Goal: Information Seeking & Learning: Learn about a topic

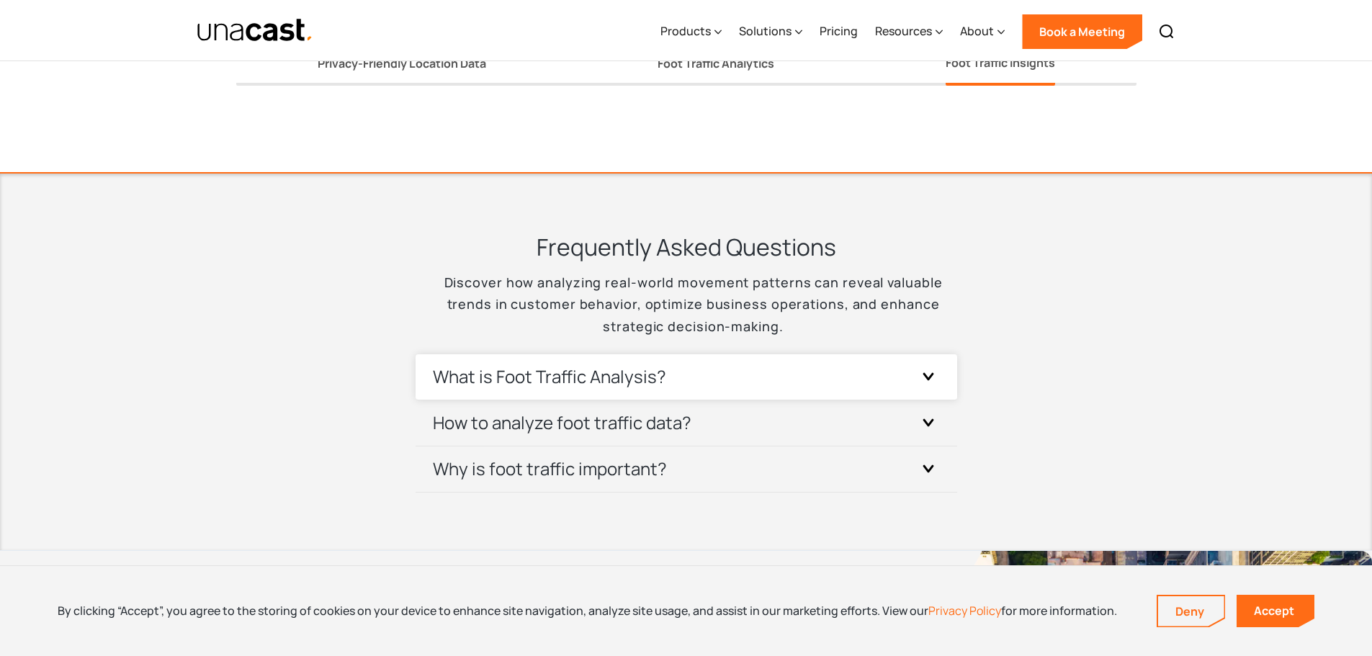
scroll to position [3024, 0]
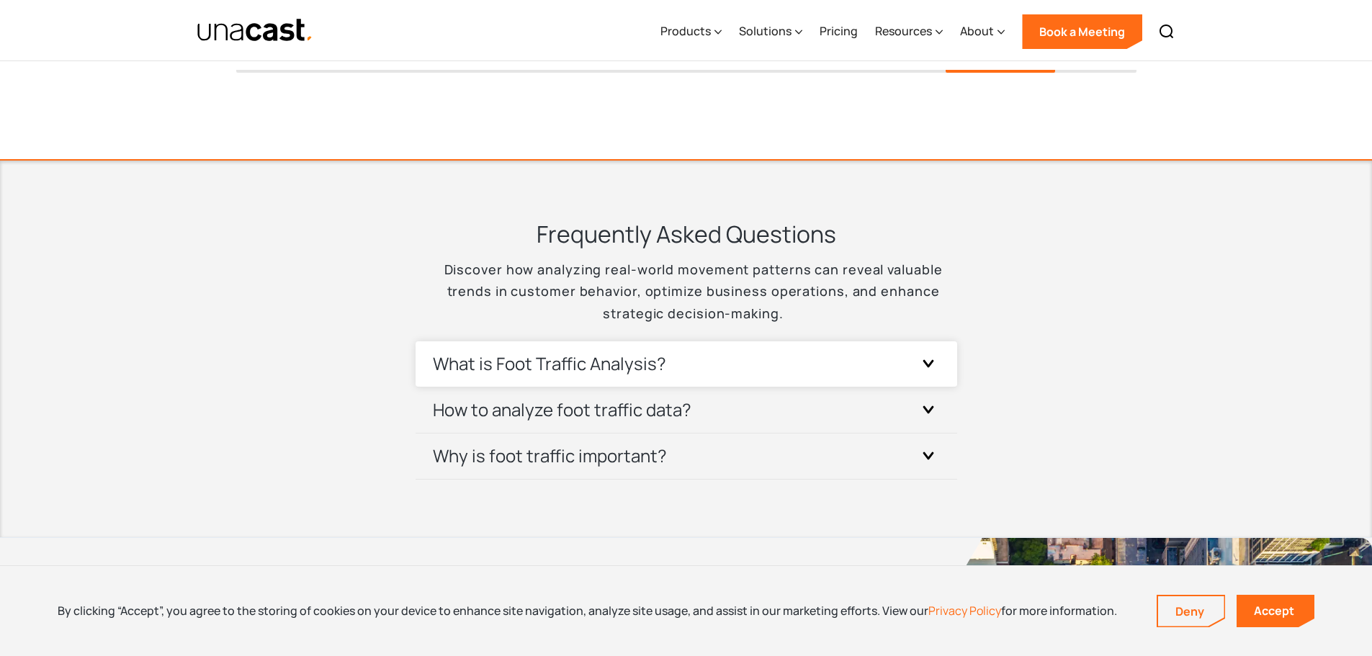
click at [930, 362] on icon at bounding box center [928, 363] width 12 height 8
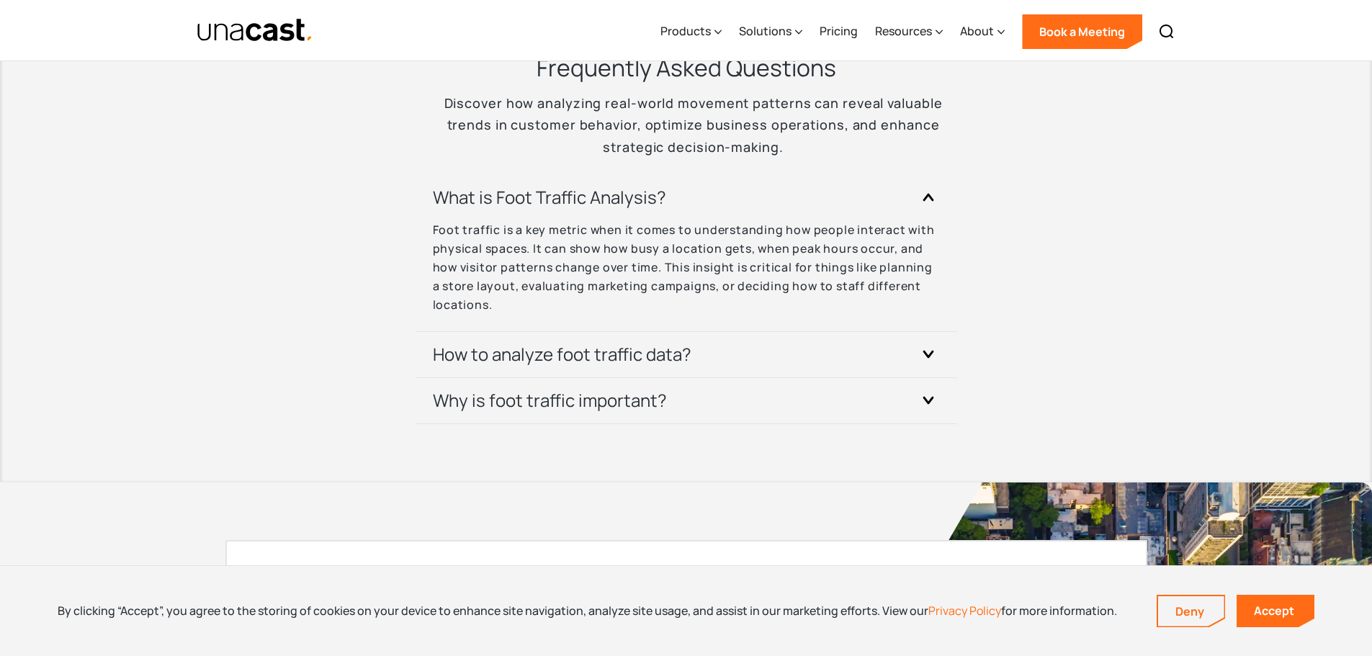
scroll to position [3240, 0]
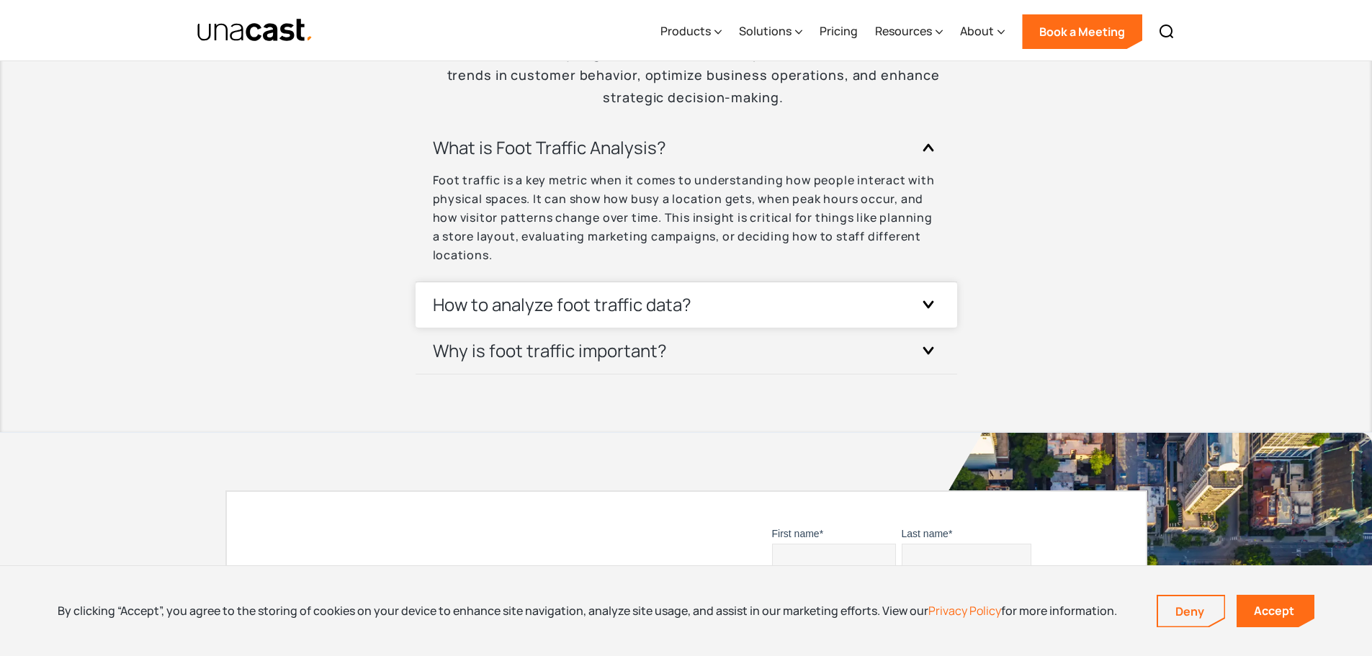
click at [927, 304] on icon at bounding box center [928, 304] width 12 height 8
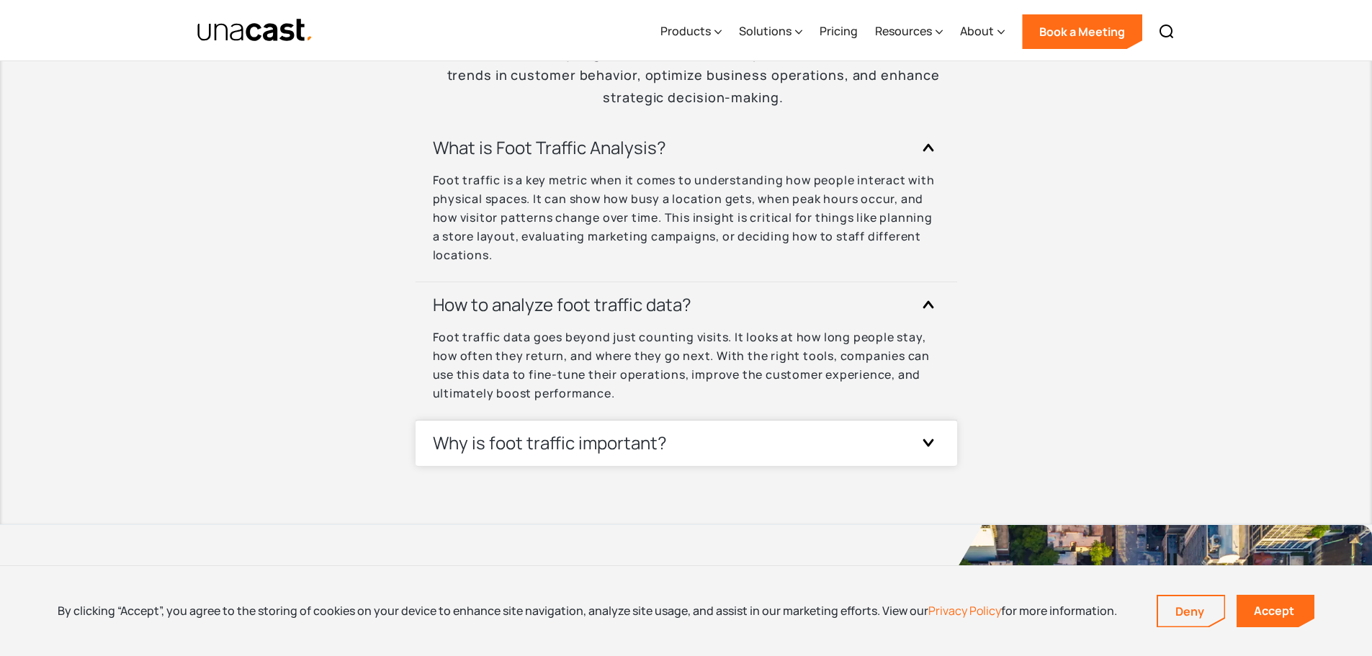
click at [929, 443] on icon at bounding box center [928, 443] width 9 height 6
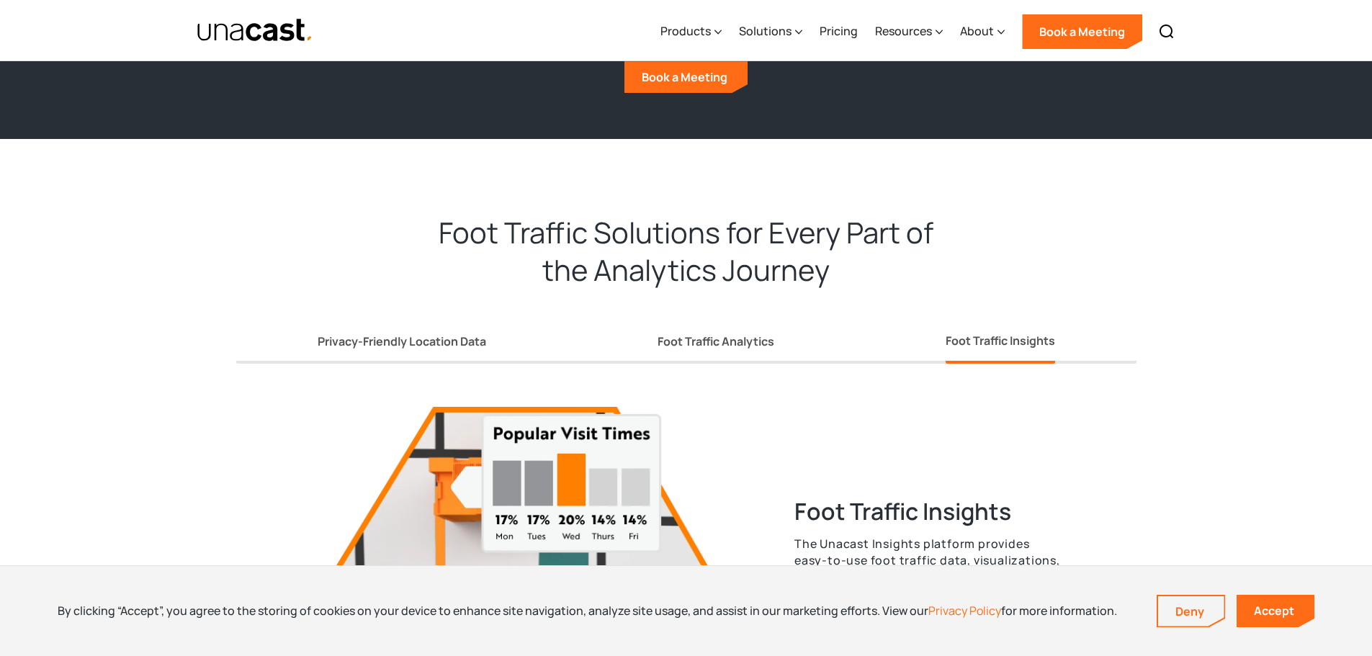
scroll to position [2232, 0]
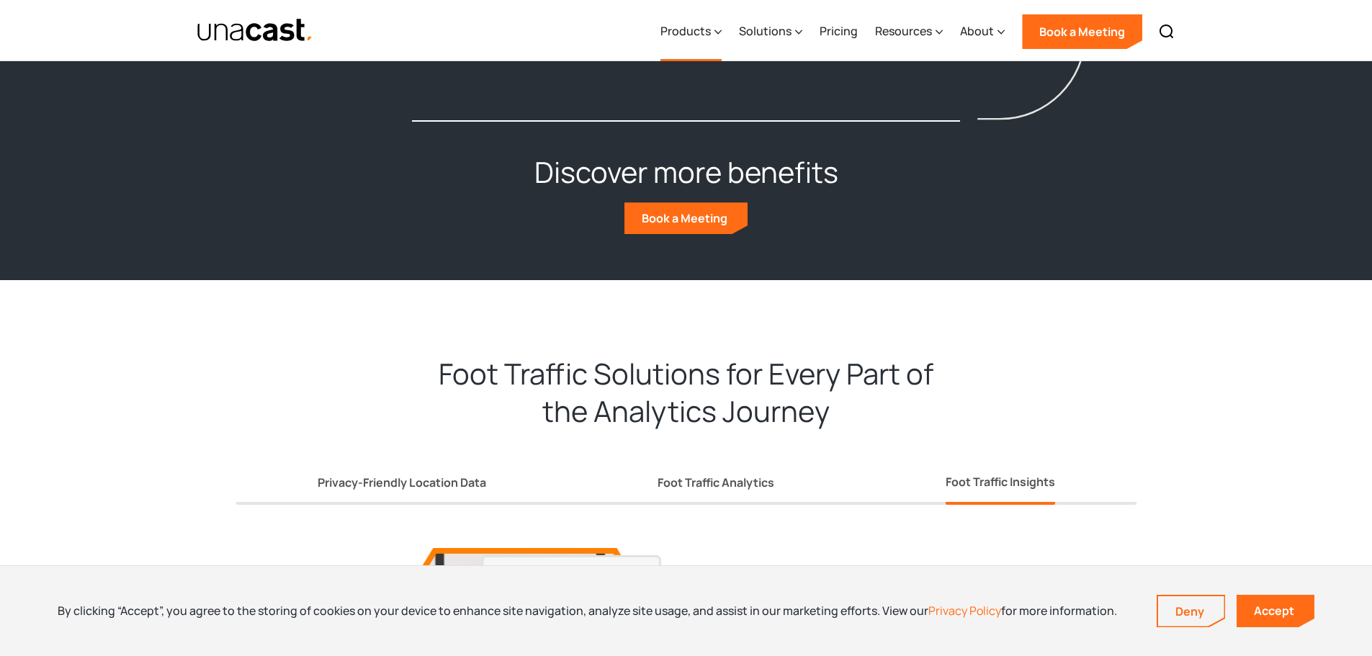
click at [699, 33] on div "Products" at bounding box center [685, 30] width 50 height 17
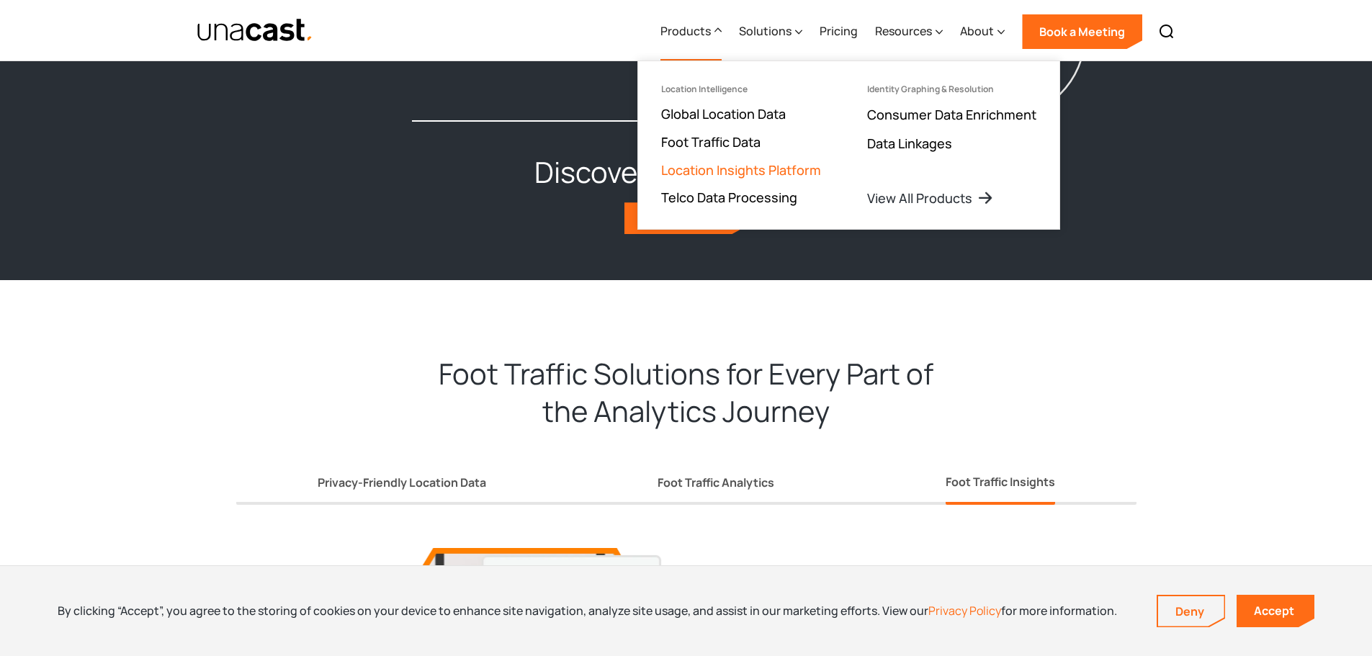
click at [722, 169] on link "Location Insights Platform" at bounding box center [741, 169] width 160 height 17
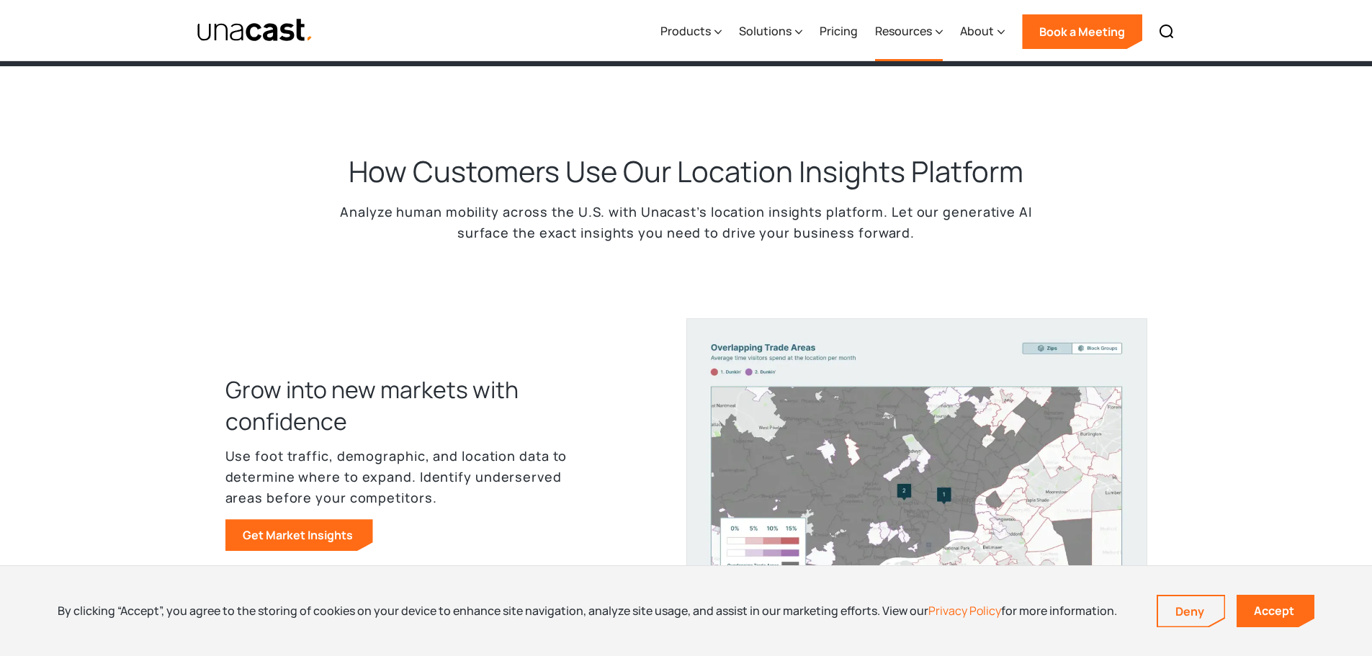
scroll to position [360, 0]
